Goal: Information Seeking & Learning: Learn about a topic

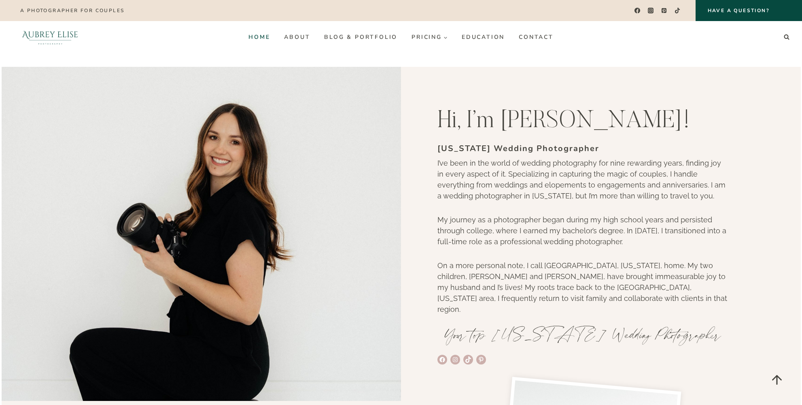
scroll to position [1030, 0]
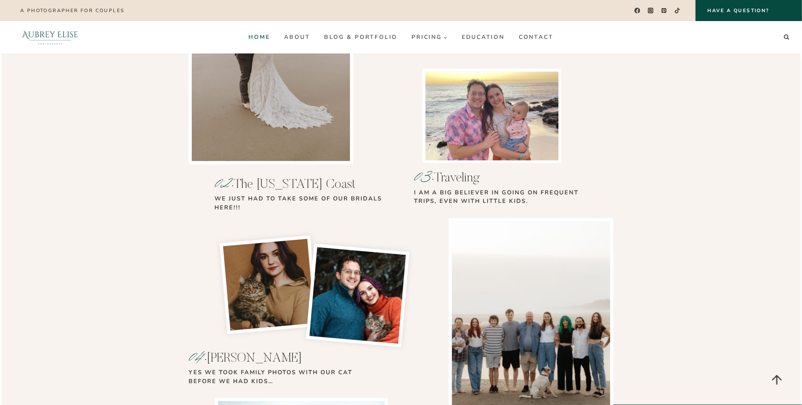
click at [258, 39] on link "Home" at bounding box center [260, 37] width 36 height 13
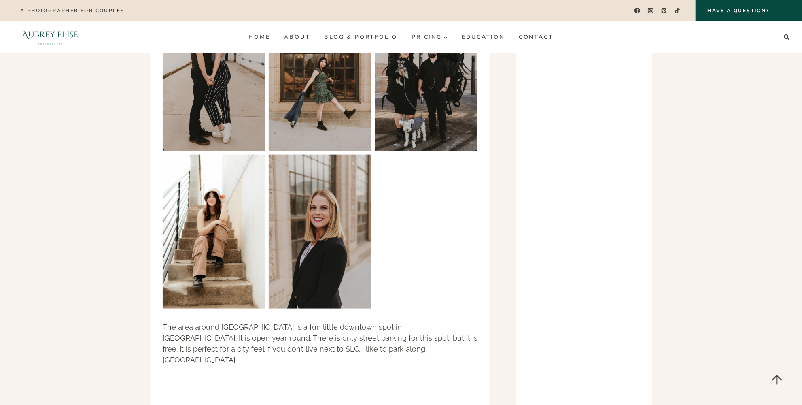
scroll to position [3053, 0]
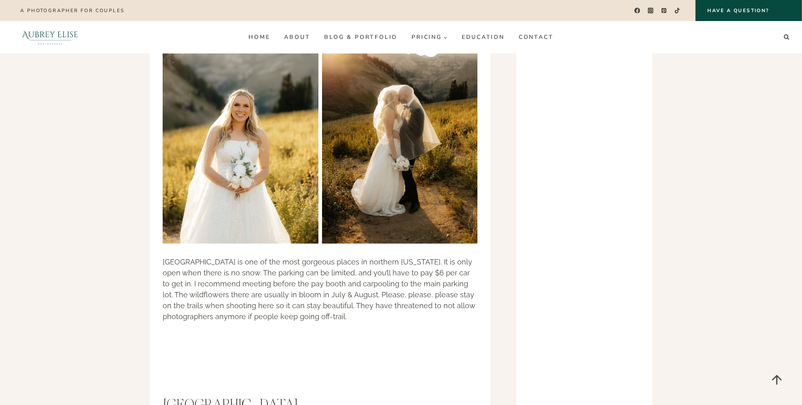
scroll to position [5845, 0]
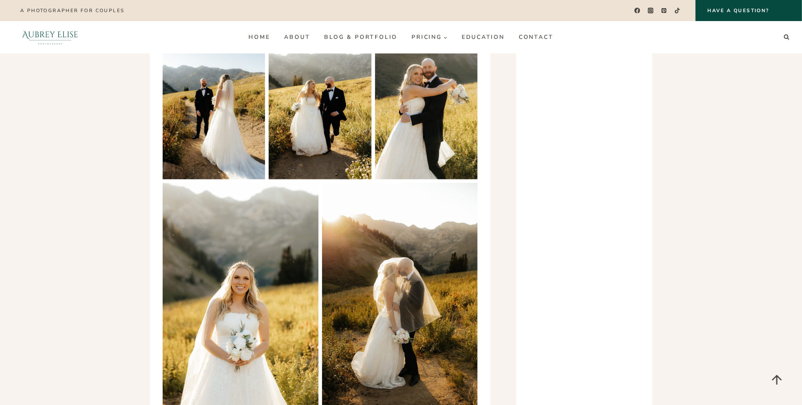
scroll to position [5587, 0]
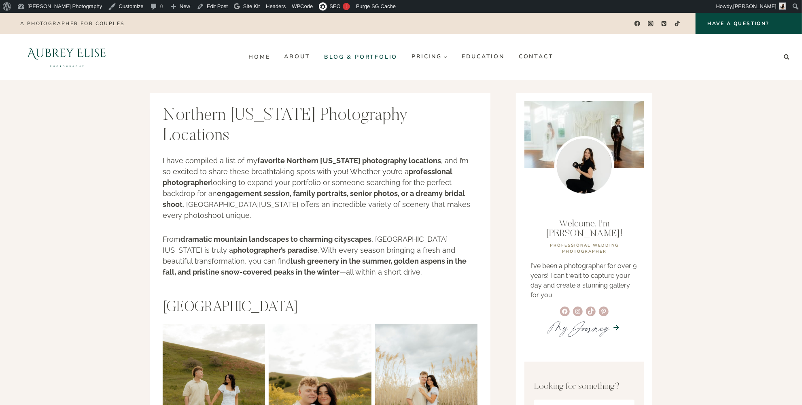
drag, startPoint x: 263, startPoint y: 56, endPoint x: 328, endPoint y: 57, distance: 65.2
click at [263, 56] on link "Home" at bounding box center [260, 56] width 36 height 13
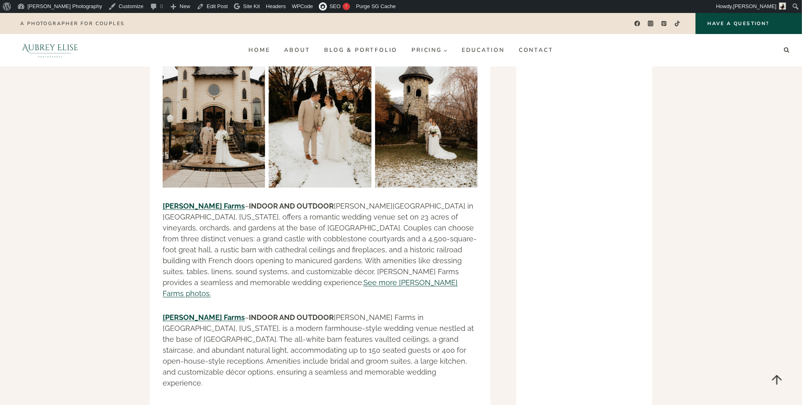
scroll to position [16117, 0]
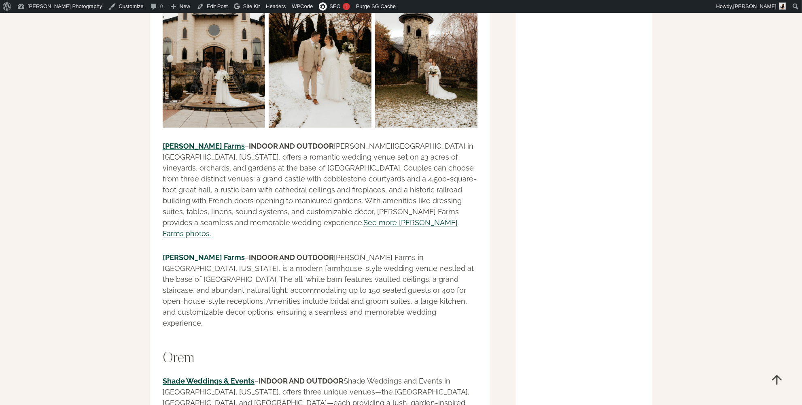
scroll to position [16264, 0]
